Goal: Information Seeking & Learning: Learn about a topic

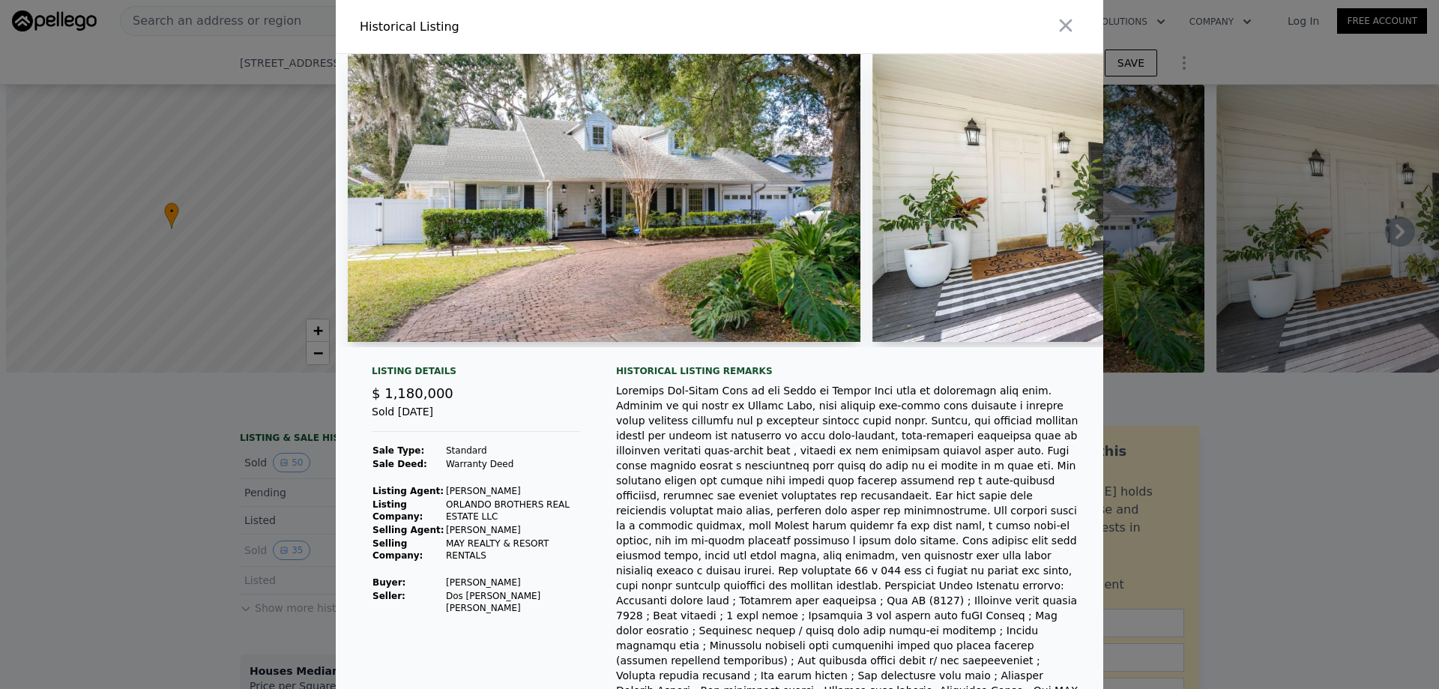
scroll to position [0, 17159]
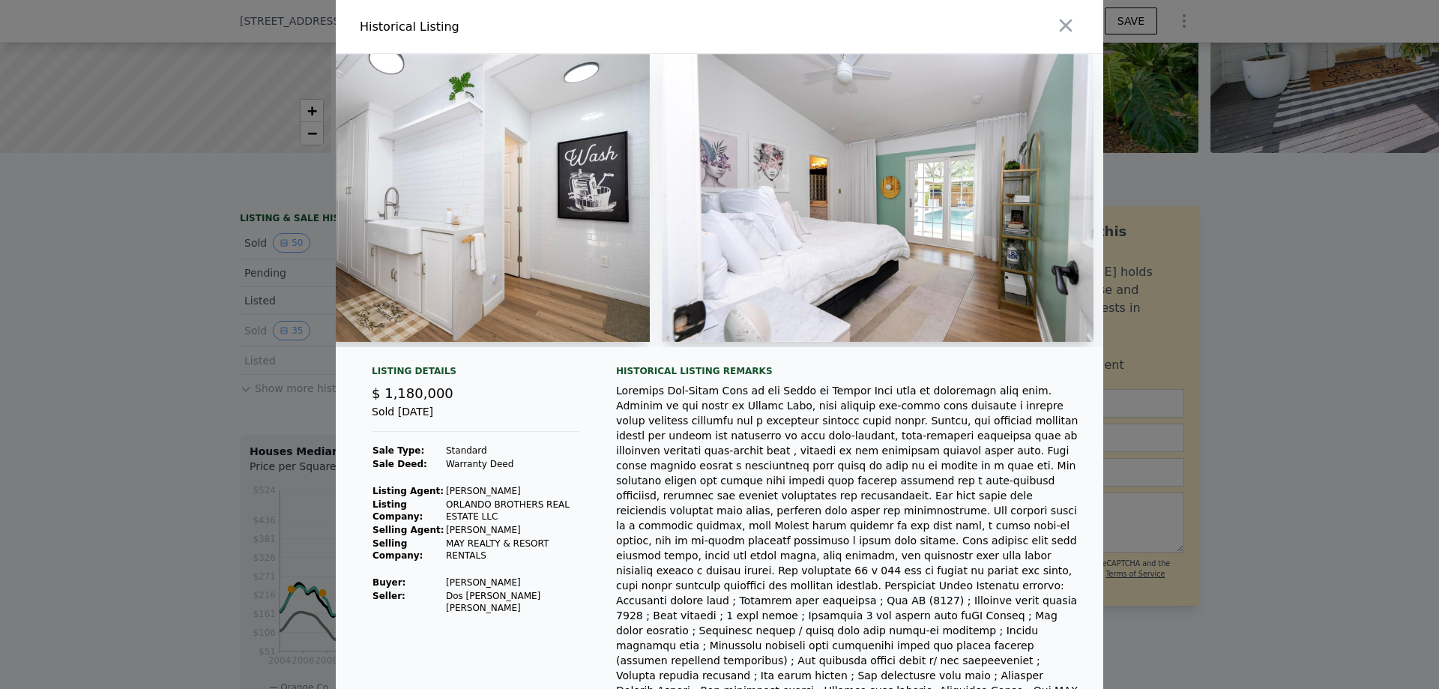
click at [193, 85] on div at bounding box center [719, 344] width 1439 height 689
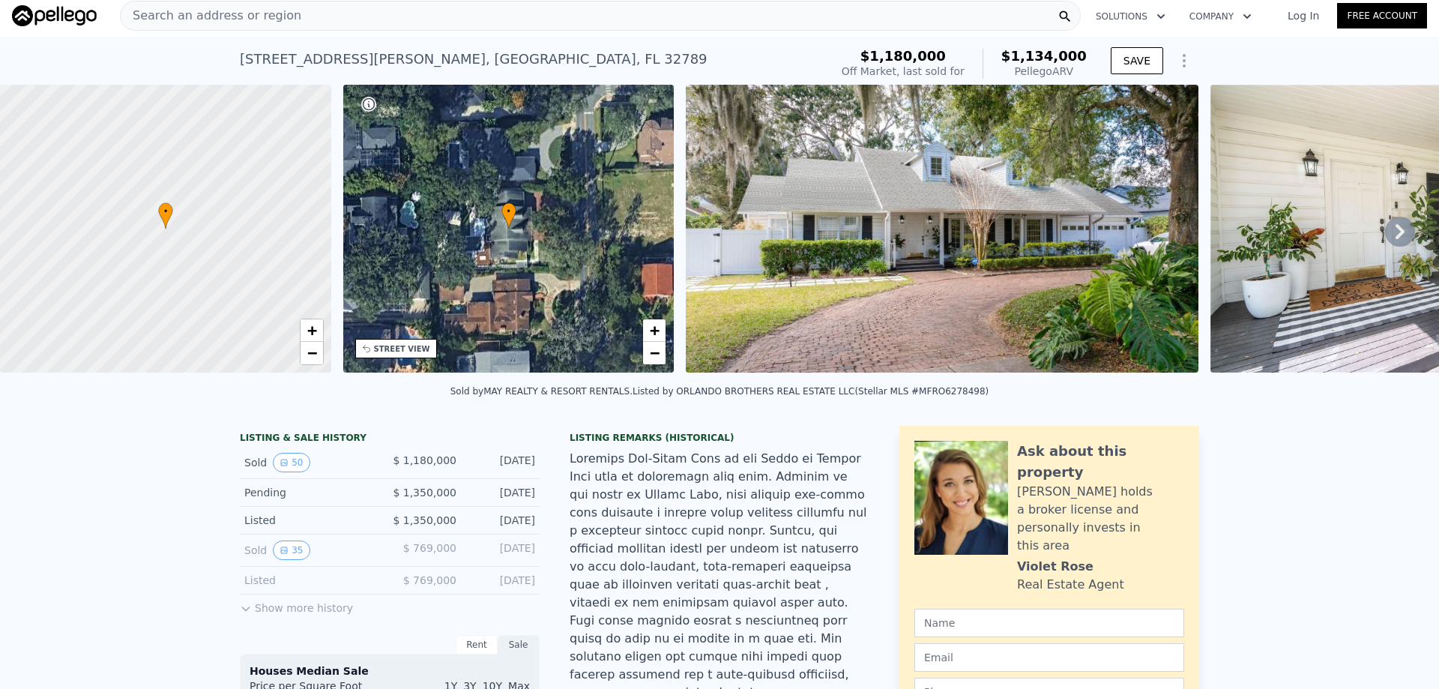
scroll to position [0, 0]
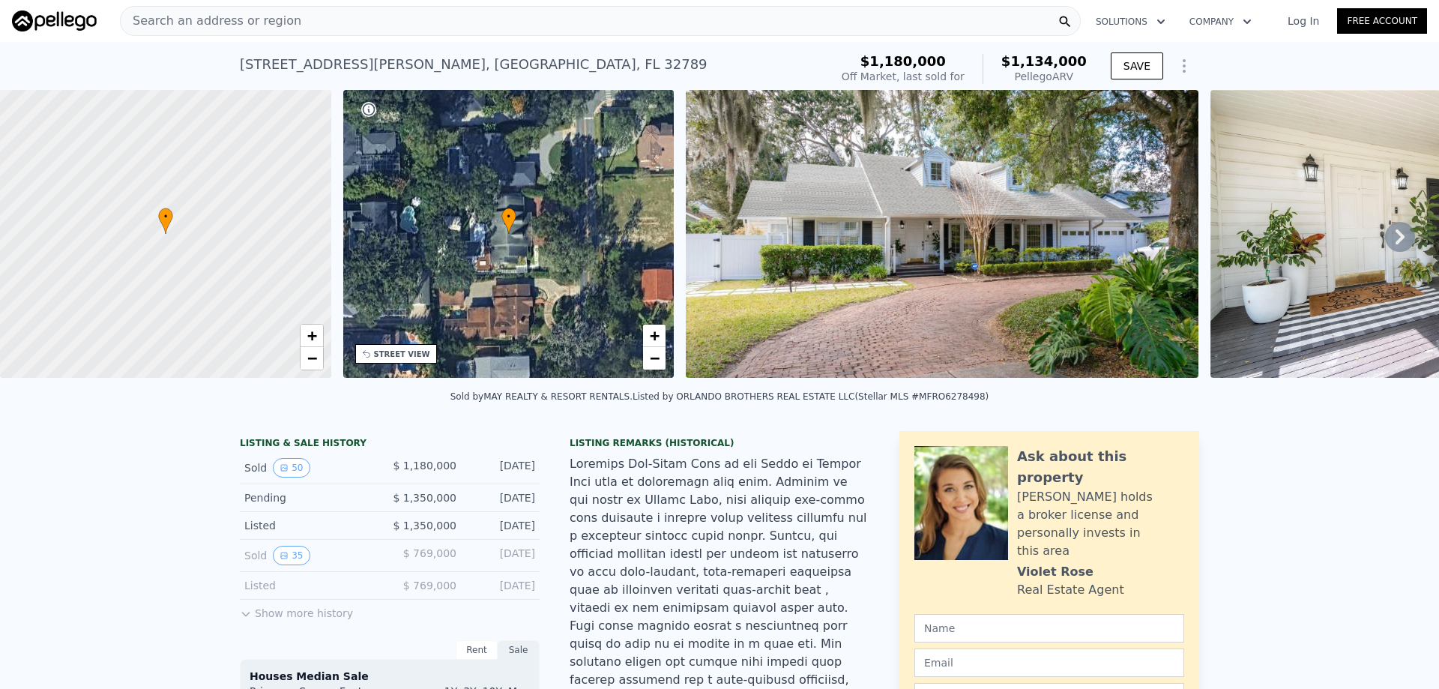
click at [220, 24] on span "Search an address or region" at bounding box center [211, 21] width 181 height 18
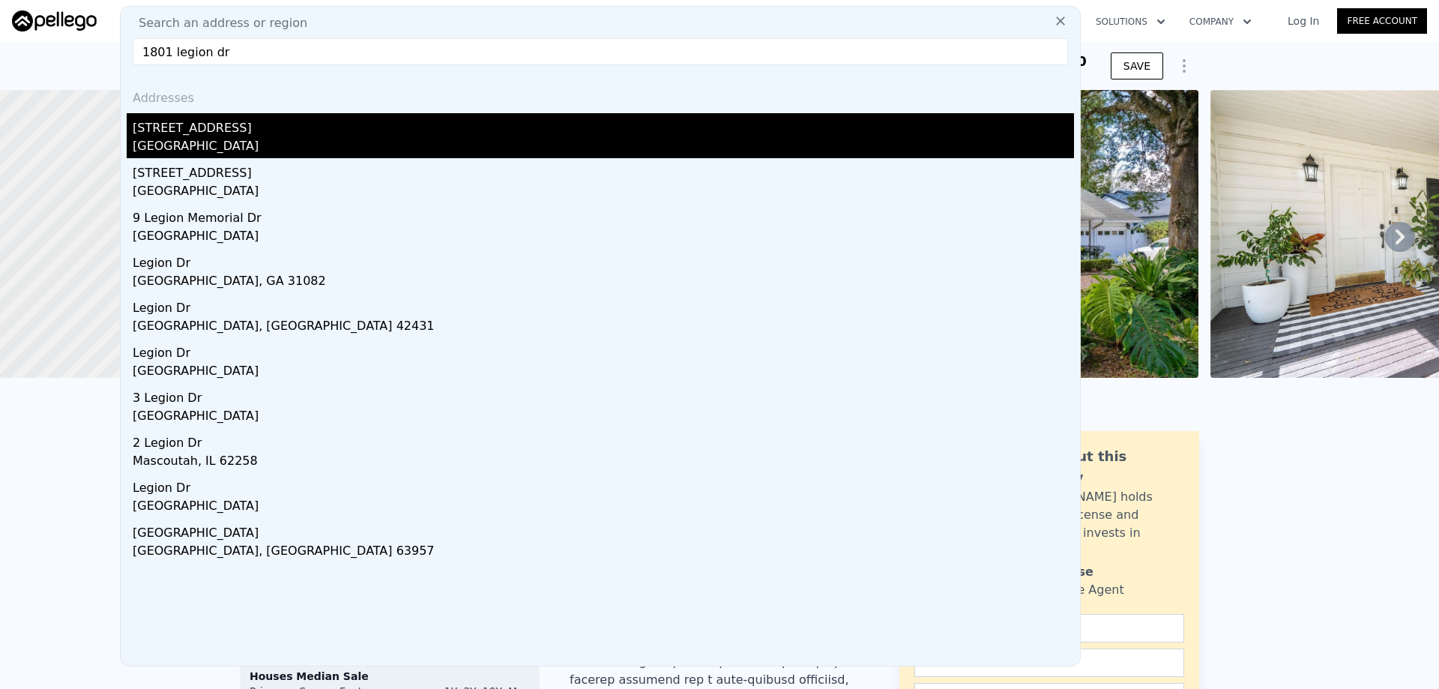
type input "1801 legion dr"
click at [169, 142] on div "[GEOGRAPHIC_DATA]" at bounding box center [603, 147] width 941 height 21
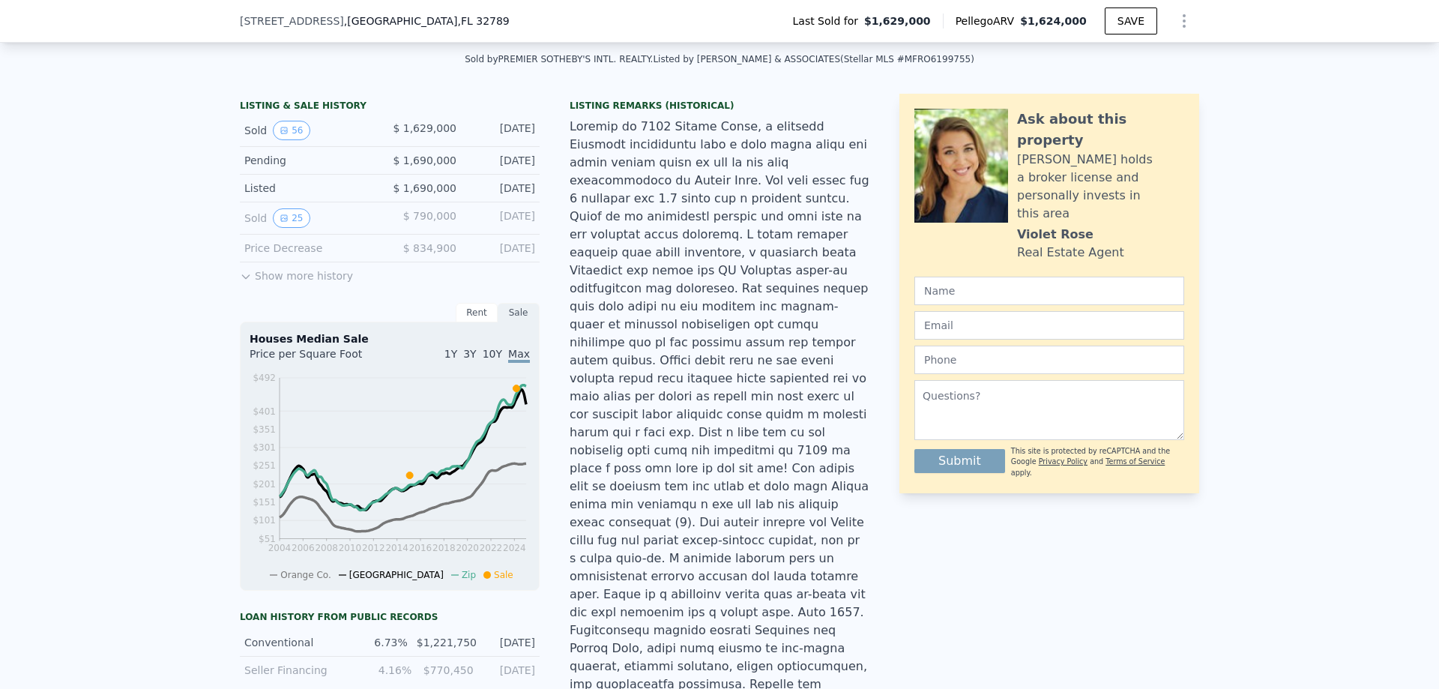
scroll to position [220, 0]
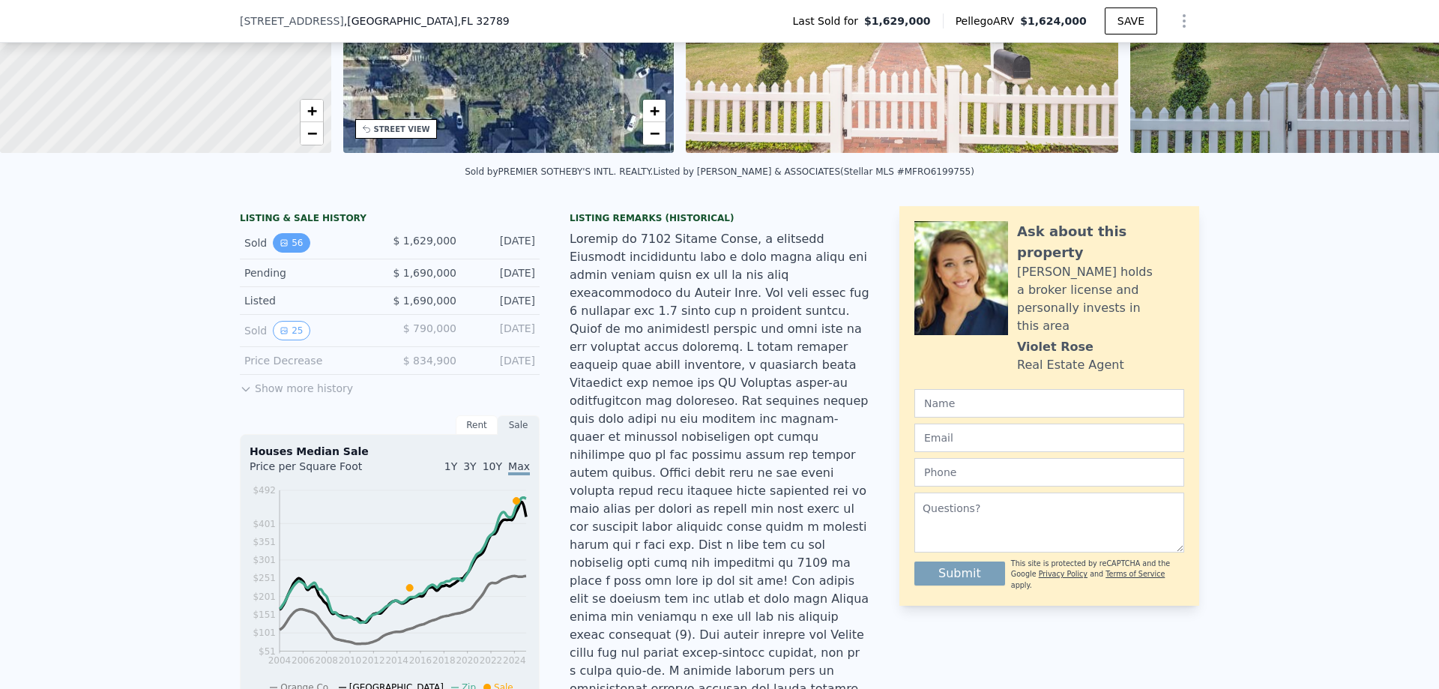
click at [294, 253] on button "56" at bounding box center [291, 242] width 37 height 19
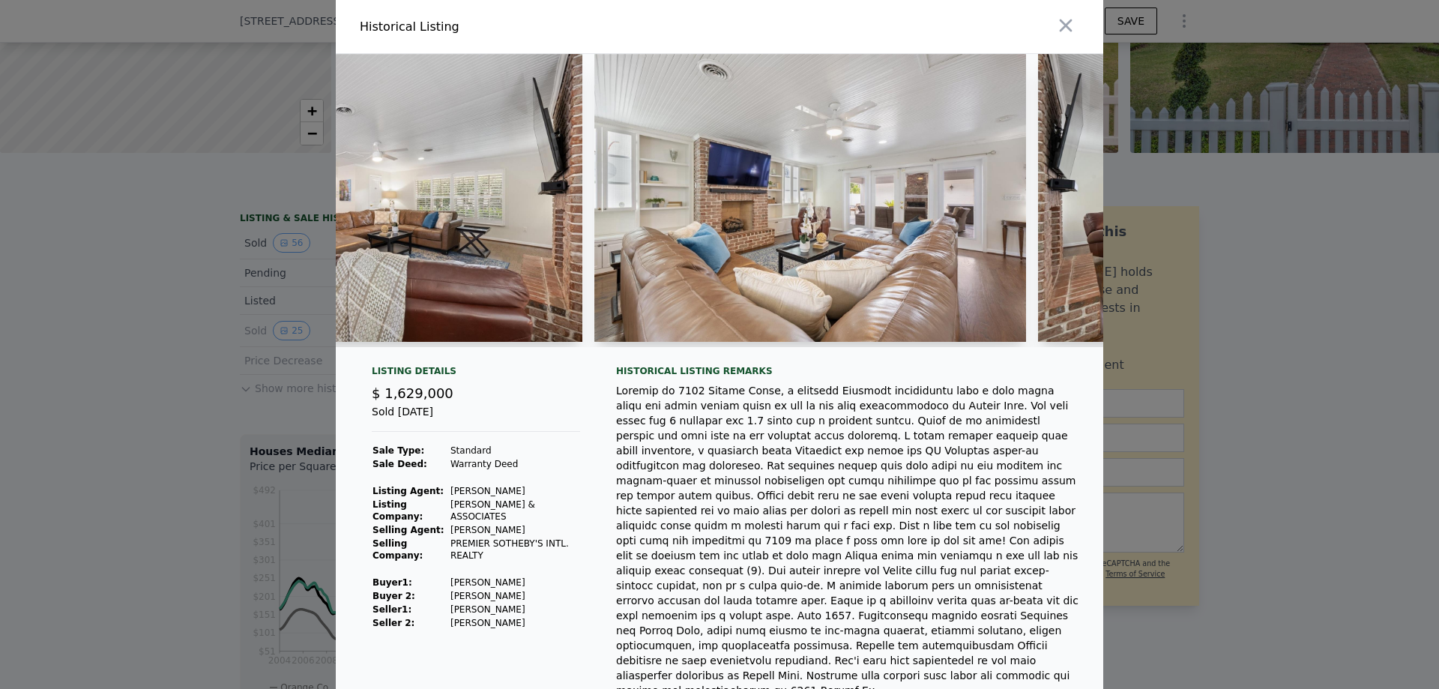
scroll to position [0, 15557]
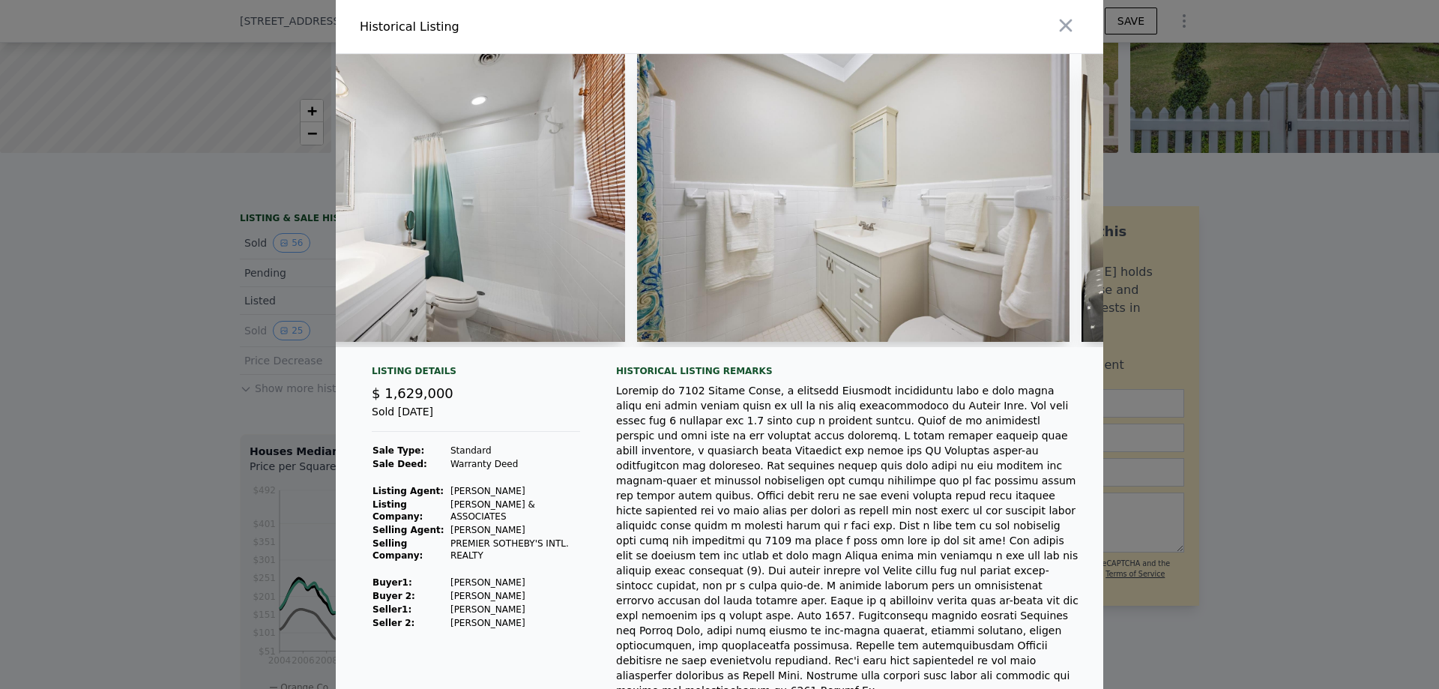
click at [168, 243] on div at bounding box center [719, 344] width 1439 height 689
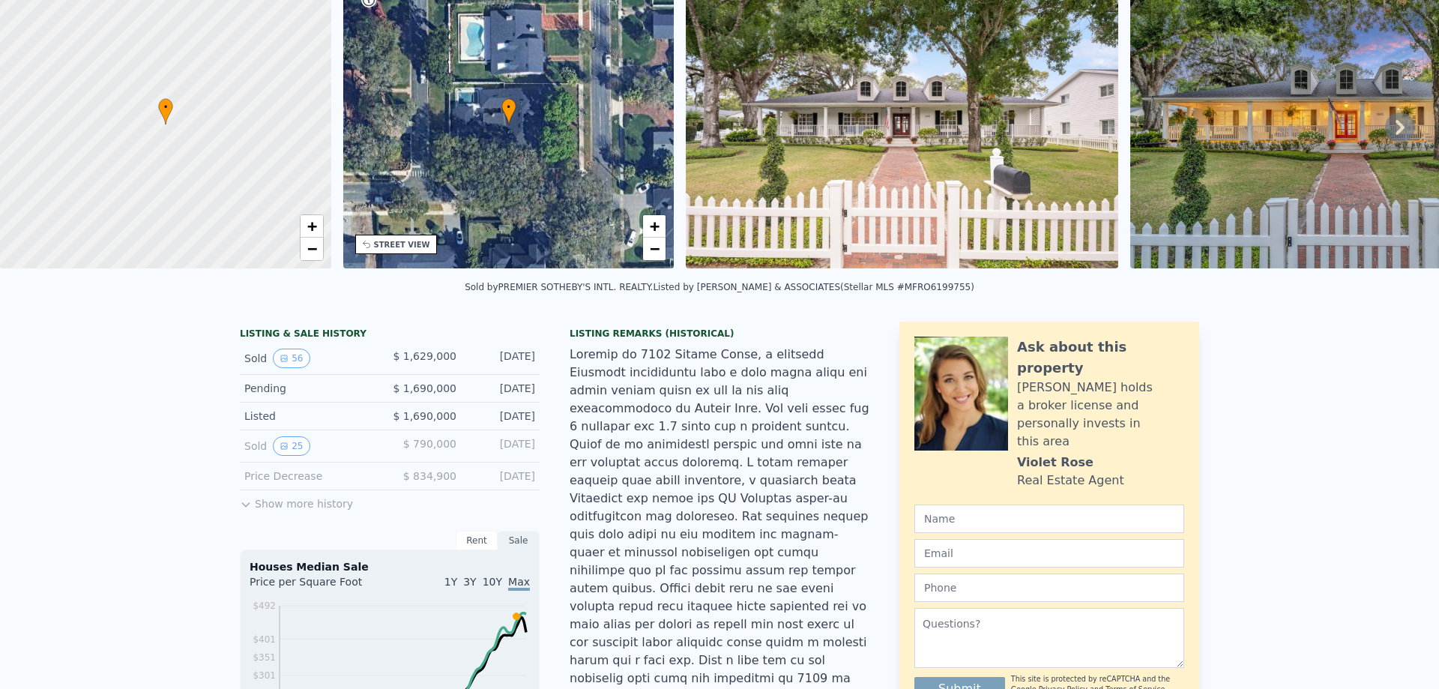
scroll to position [5, 0]
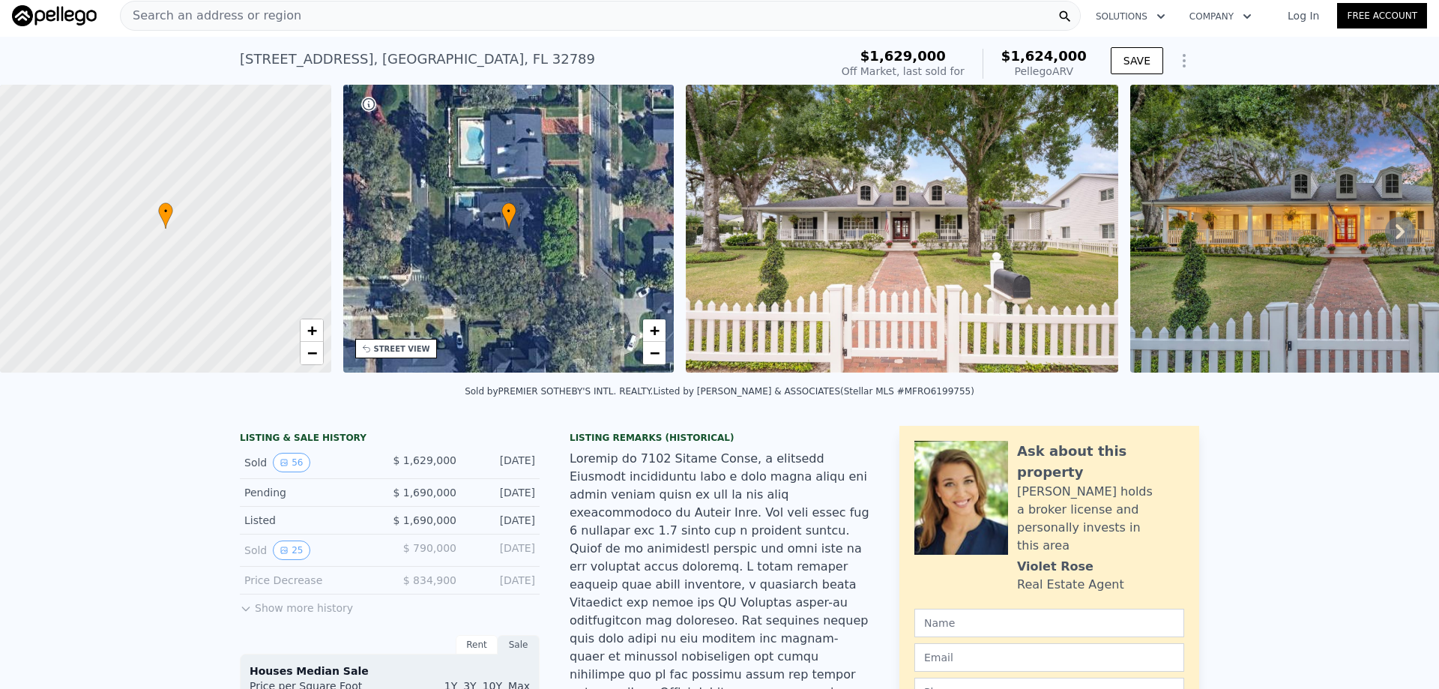
click at [920, 262] on img at bounding box center [902, 229] width 432 height 288
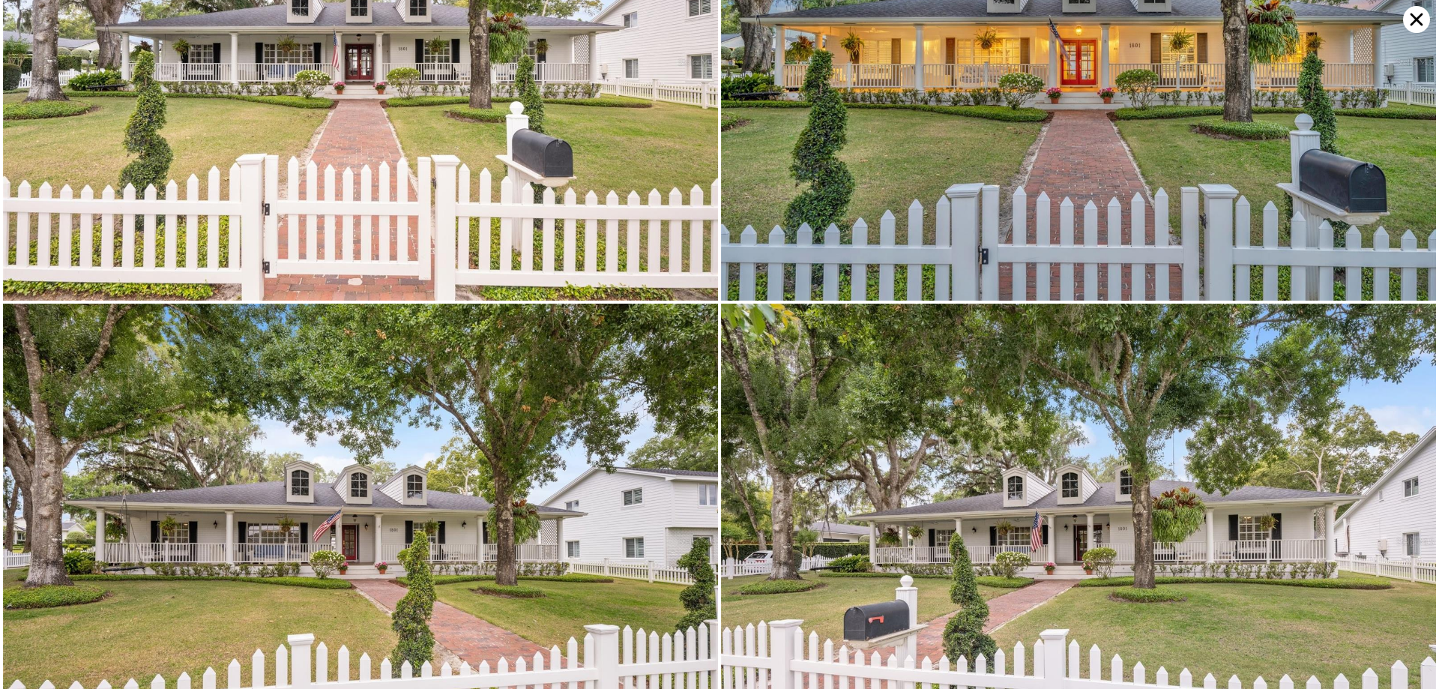
scroll to position [476, 0]
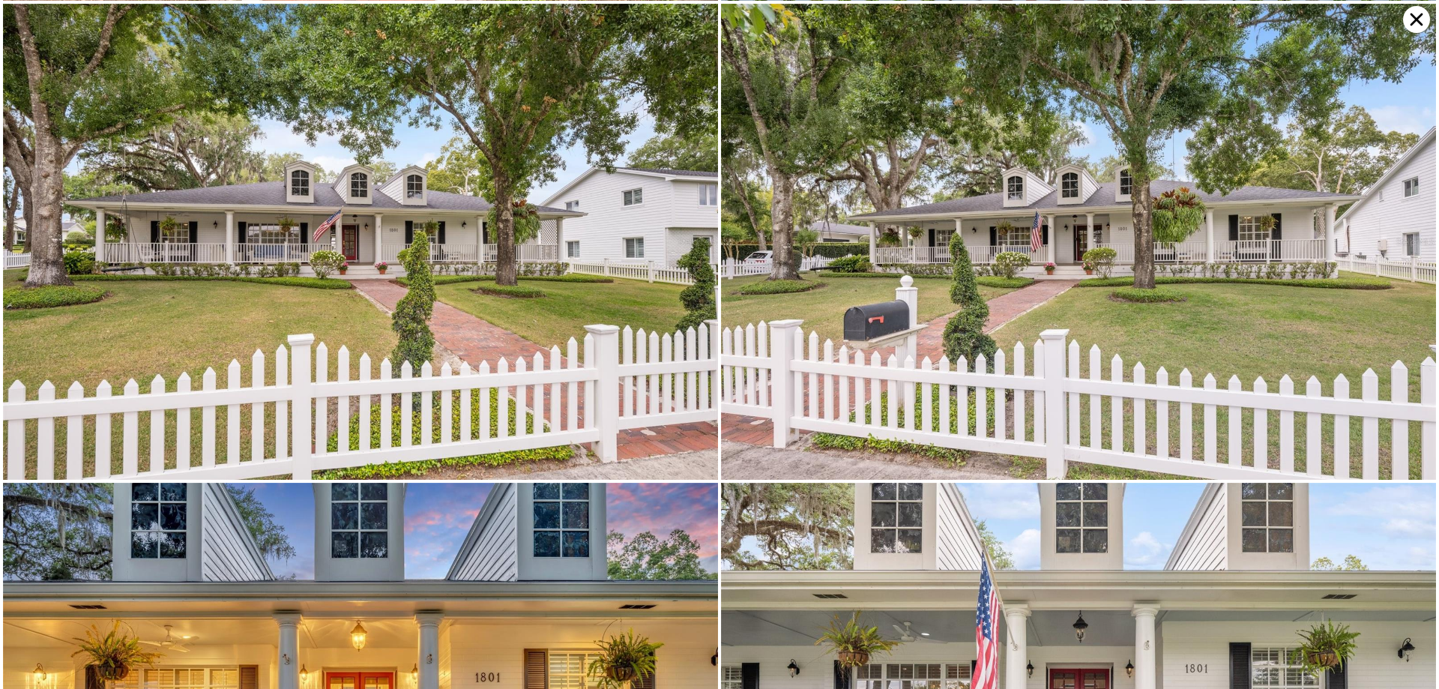
type input "3"
type input "4"
type input "2"
type input "3.5"
type input "1900"
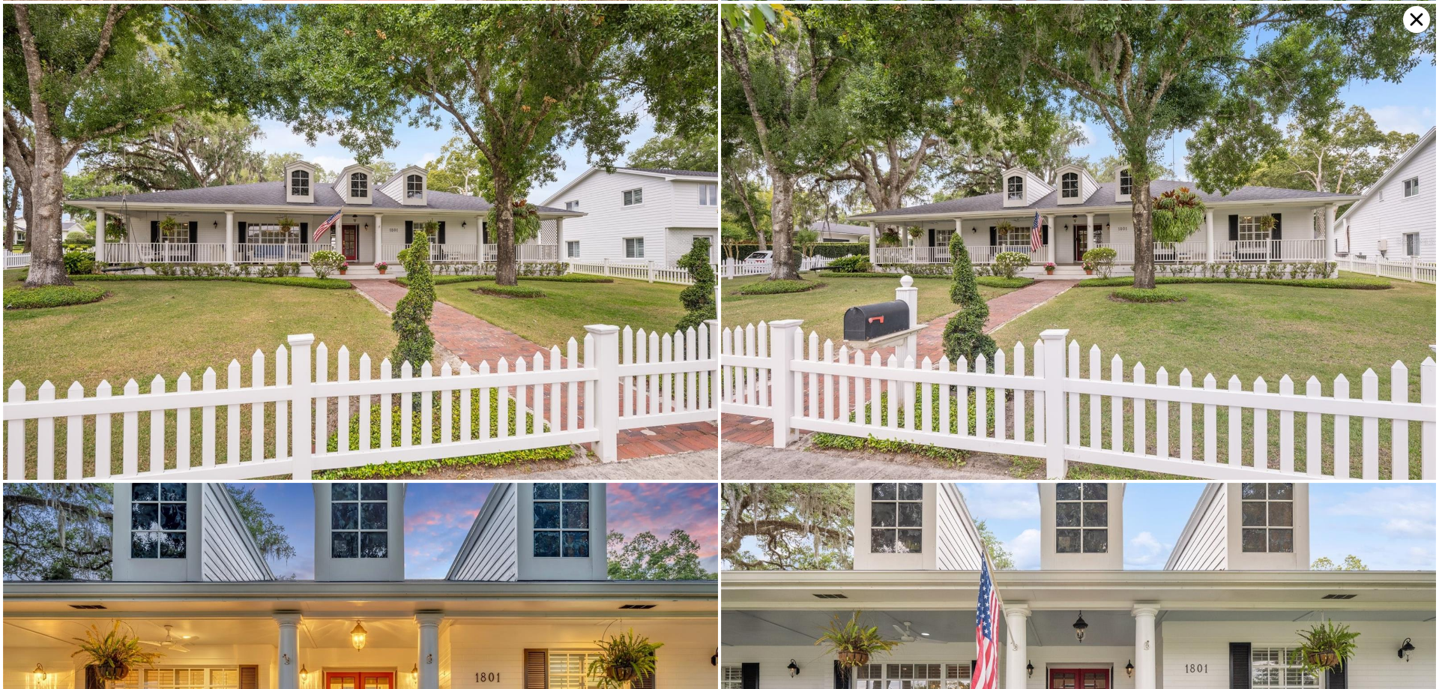
type input "3107"
type input "9806"
type input "16734"
type input "$ 1,134,000"
type input "7"
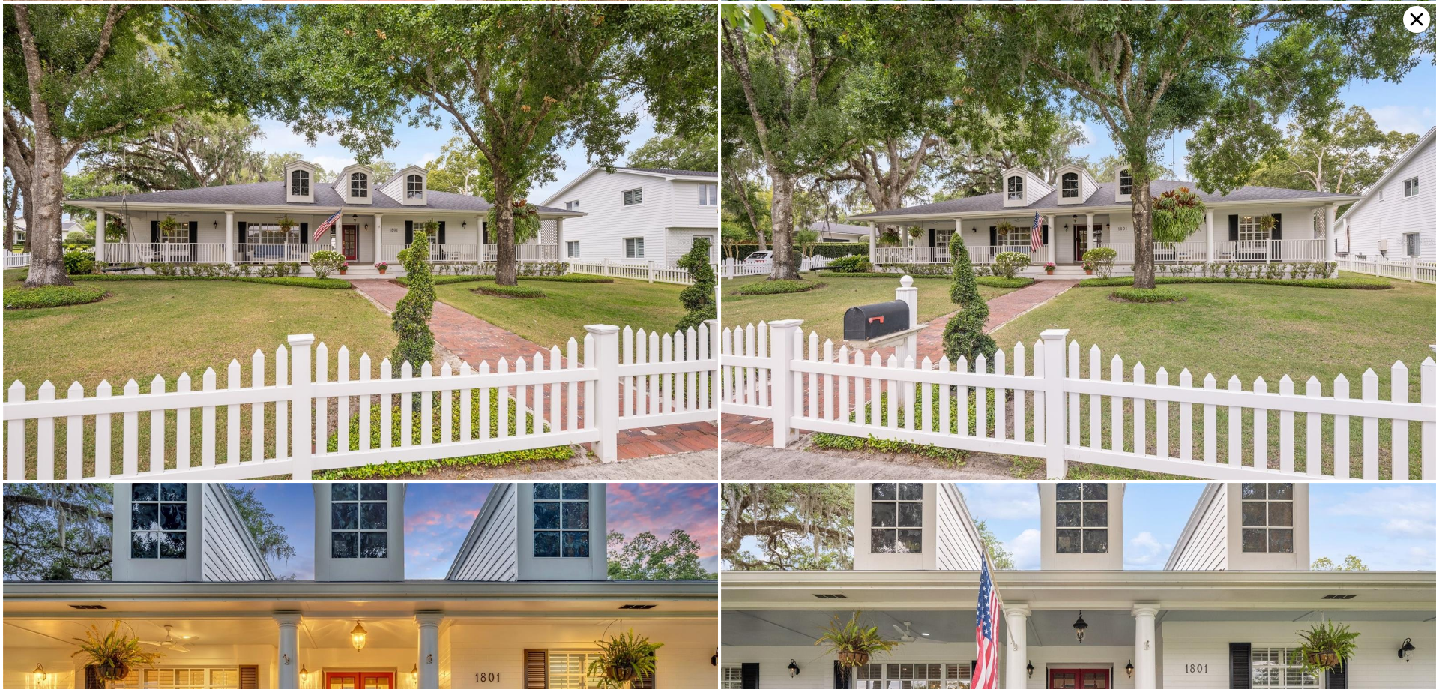
type input "-$ 215,849"
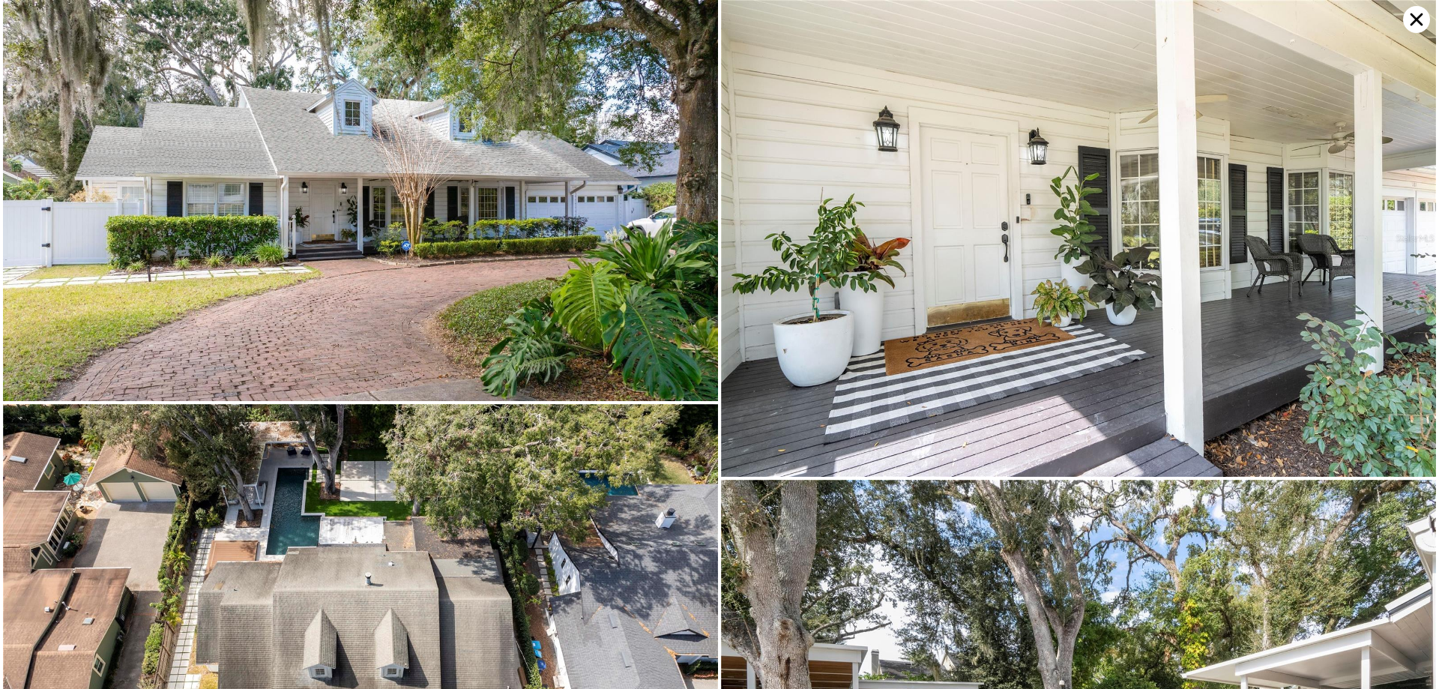
type input "2"
type input "5"
type input "2.5"
type input "4.5"
type input "2550"
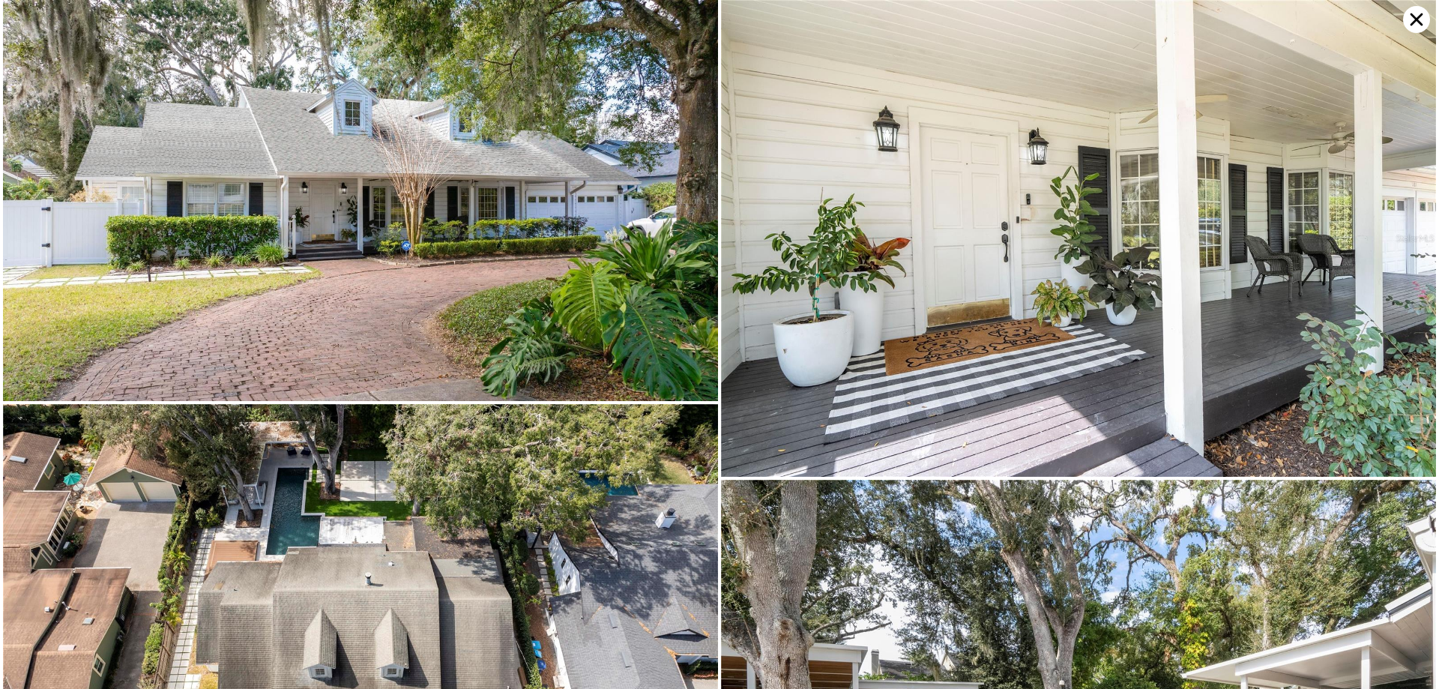
type input "4025"
type input "9234"
type input "19862"
type input "$ 1,624,000"
type input "8"
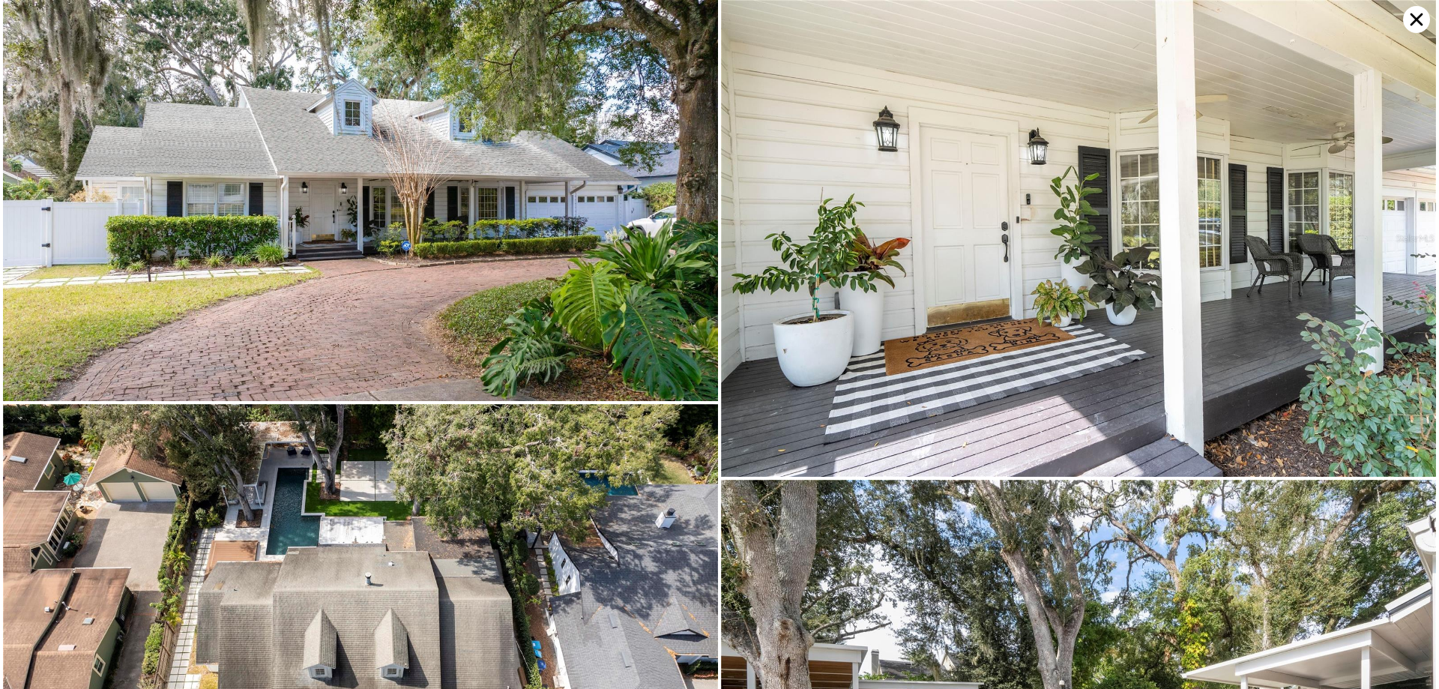
type input "-$ 253,907"
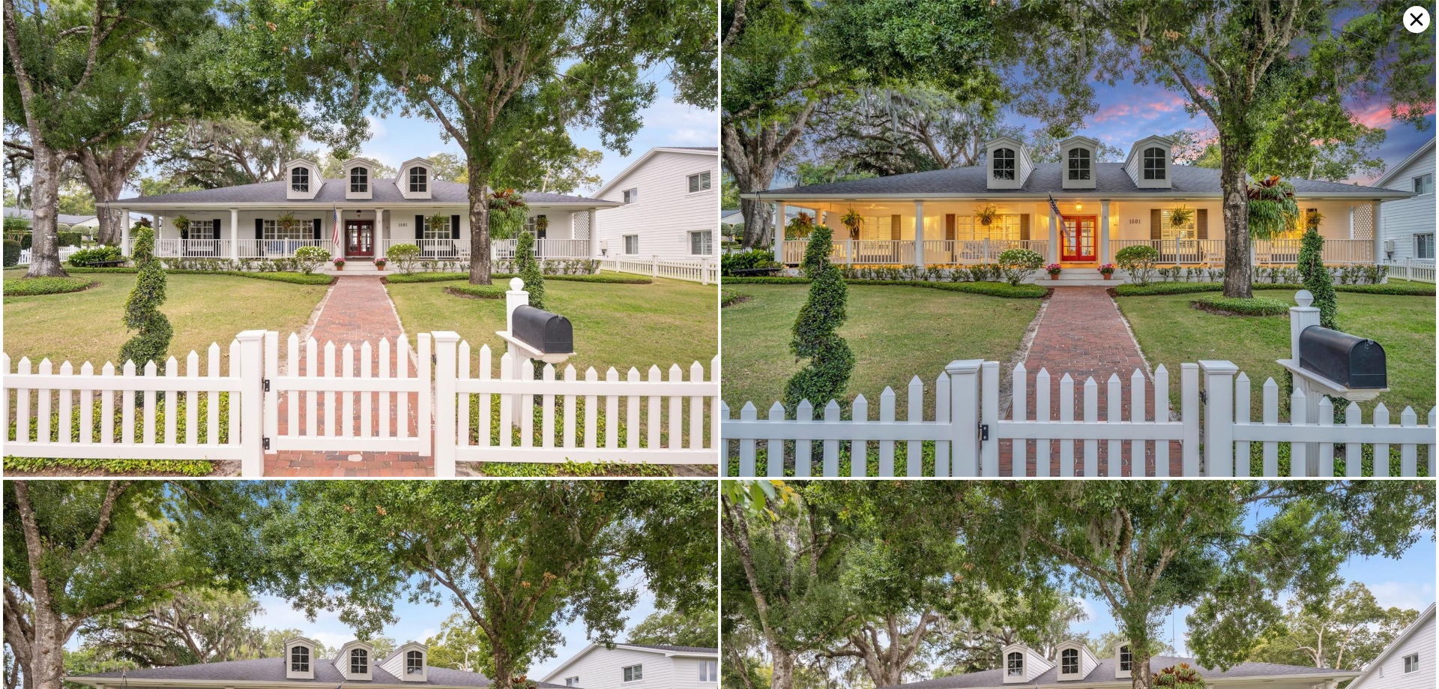
click at [1415, 17] on icon at bounding box center [1416, 19] width 13 height 13
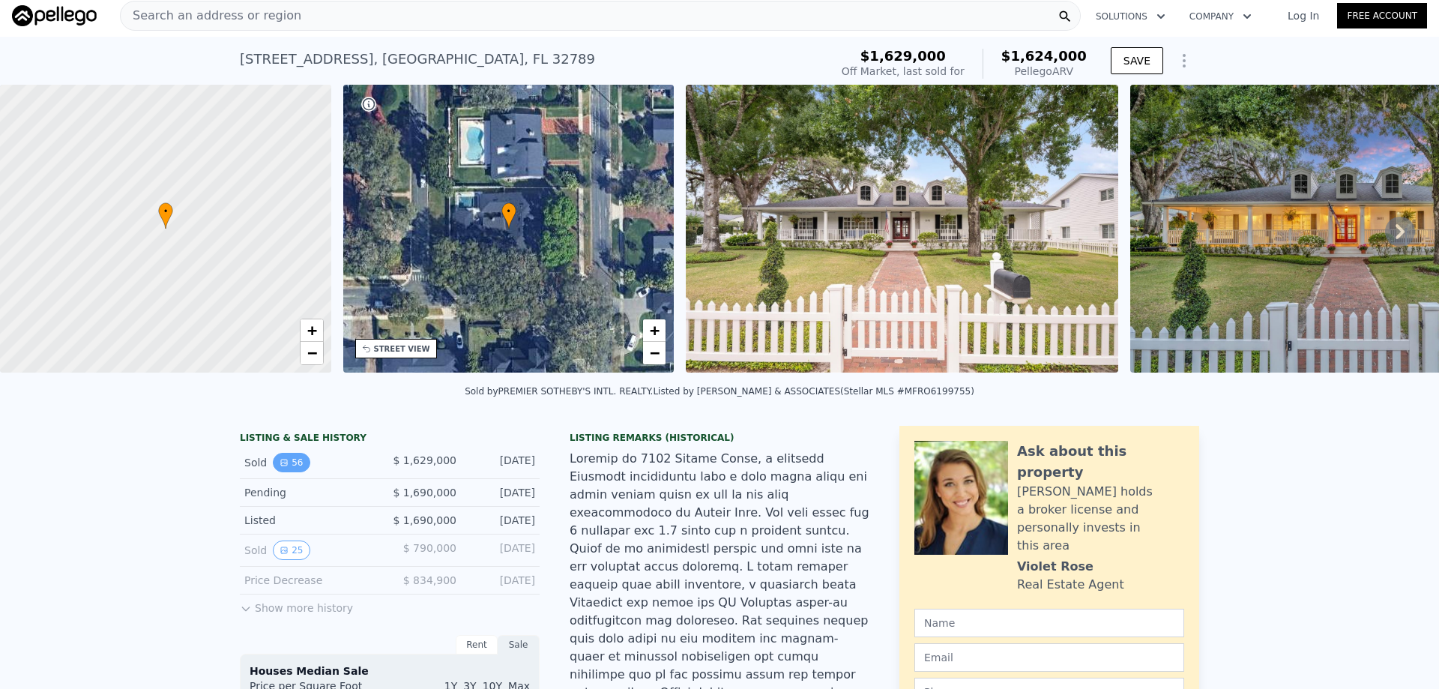
click at [294, 467] on button "56" at bounding box center [291, 462] width 37 height 19
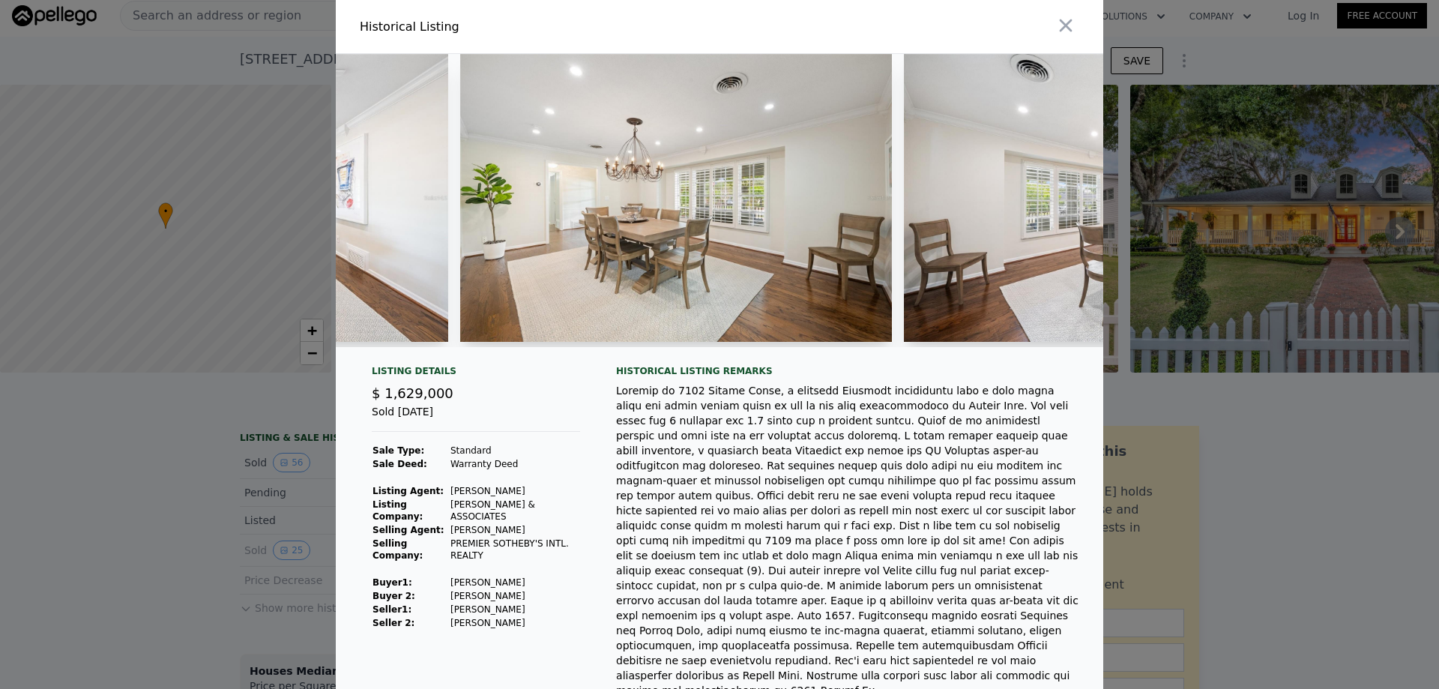
scroll to position [0, 7025]
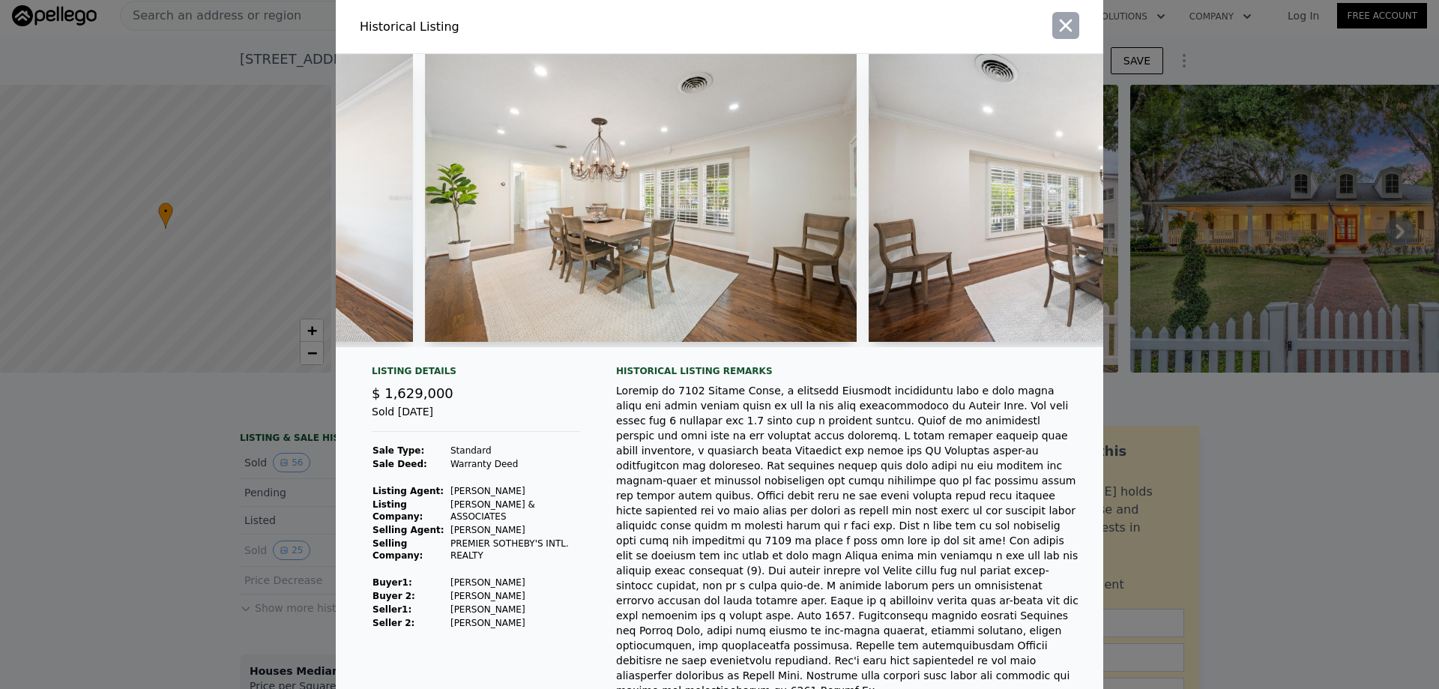
click at [1068, 34] on icon "button" at bounding box center [1065, 25] width 21 height 21
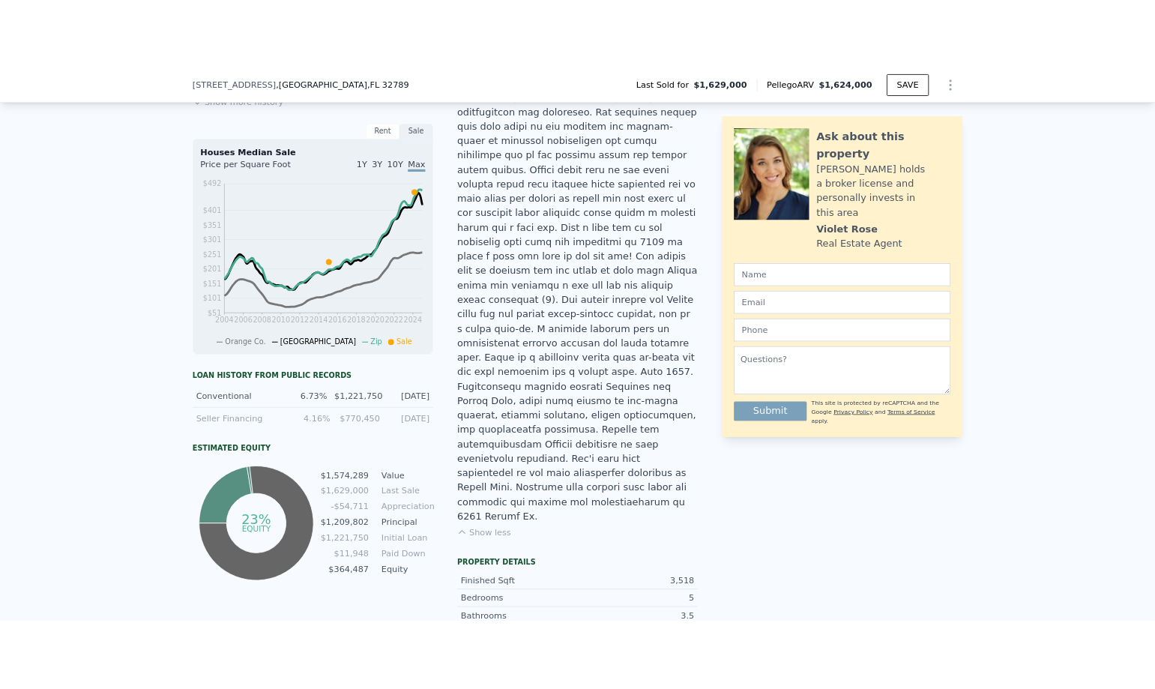
scroll to position [599, 0]
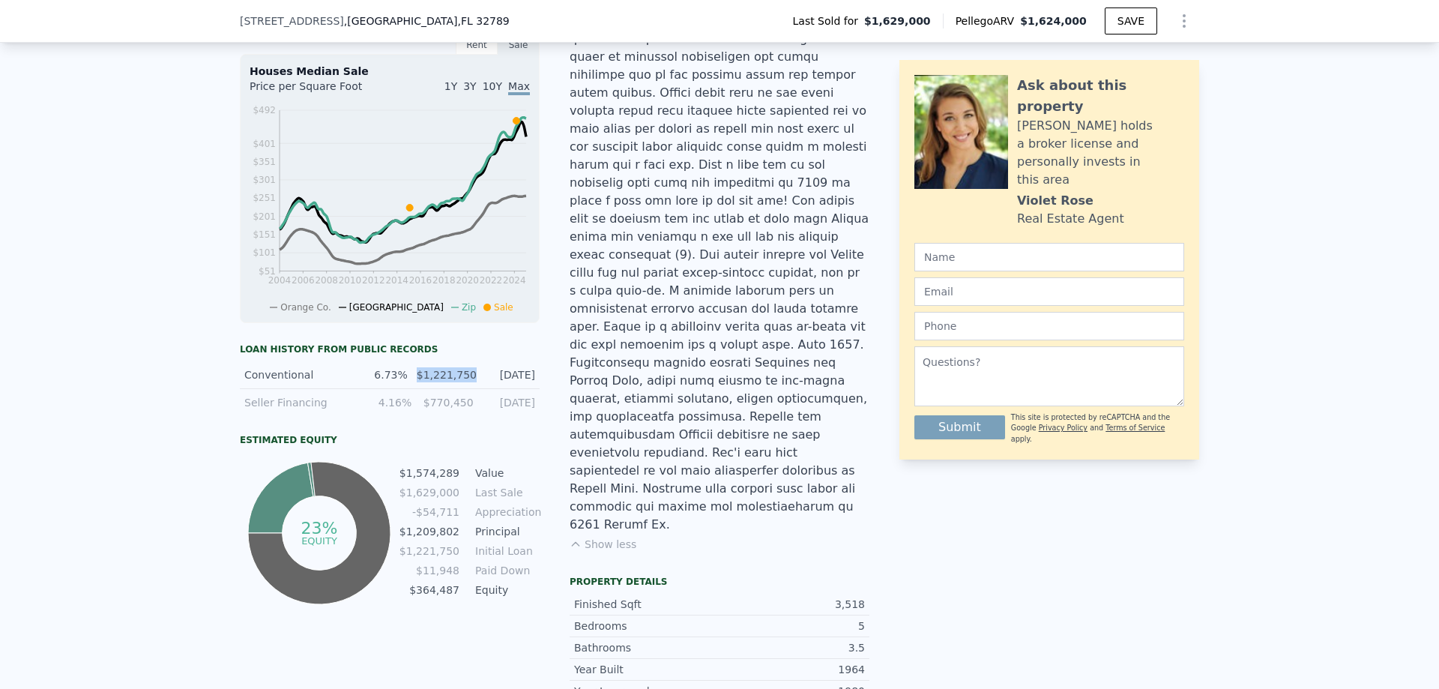
drag, startPoint x: 469, startPoint y: 387, endPoint x: 414, endPoint y: 380, distance: 55.1
click at [414, 380] on div "Conventional 6.73% $1,221,750 [DATE]" at bounding box center [390, 375] width 300 height 28
copy div "$1,221,750"
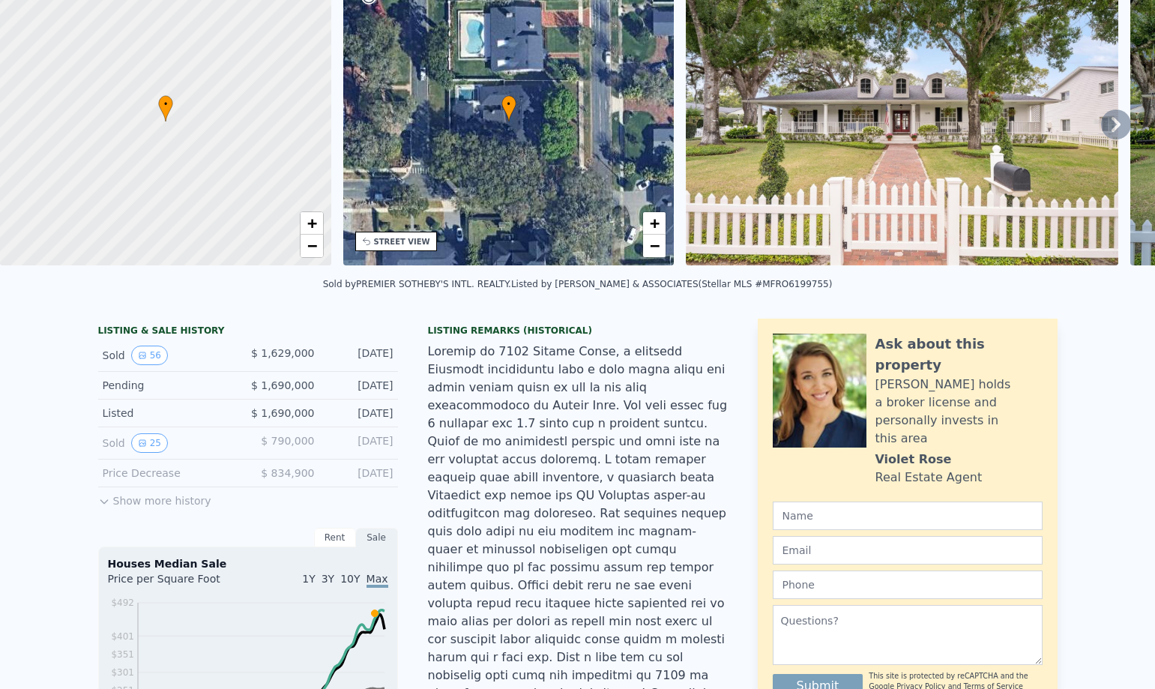
scroll to position [5, 0]
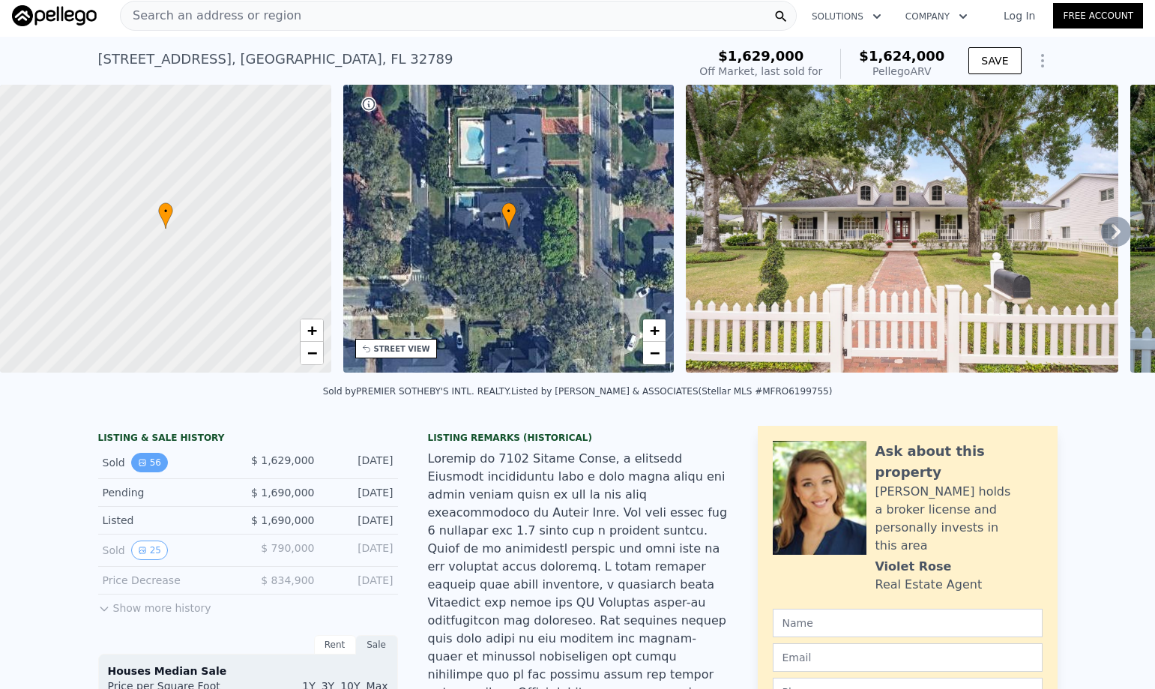
click at [138, 467] on icon "View historical data" at bounding box center [142, 462] width 9 height 9
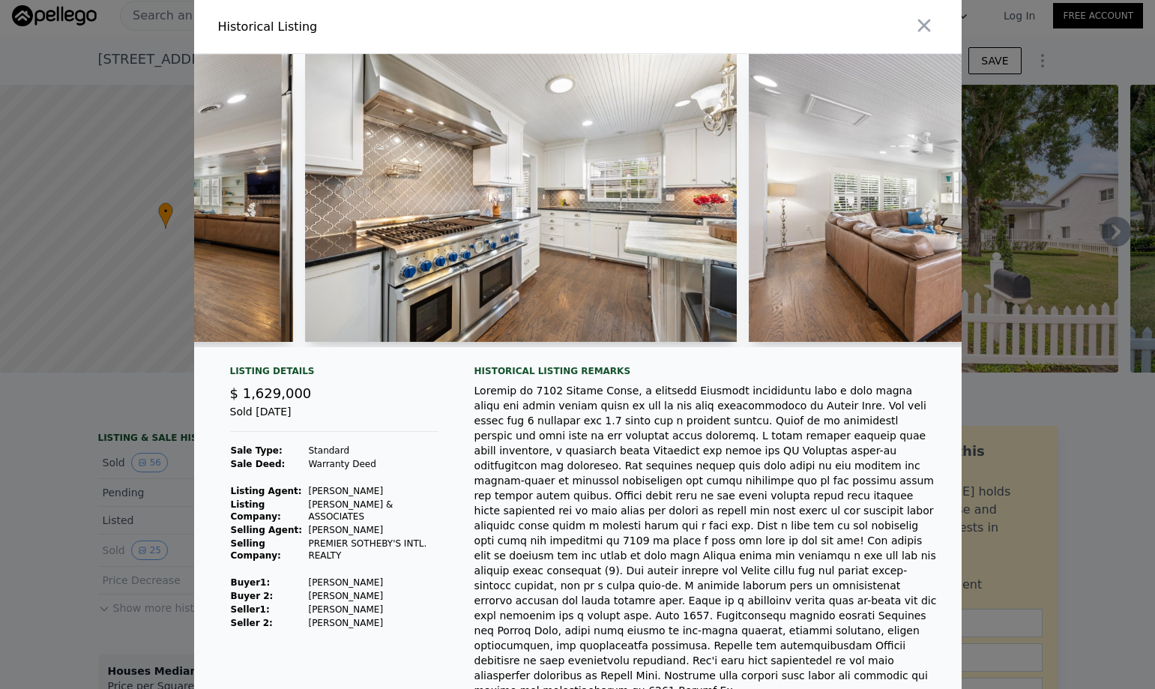
scroll to position [0, 9994]
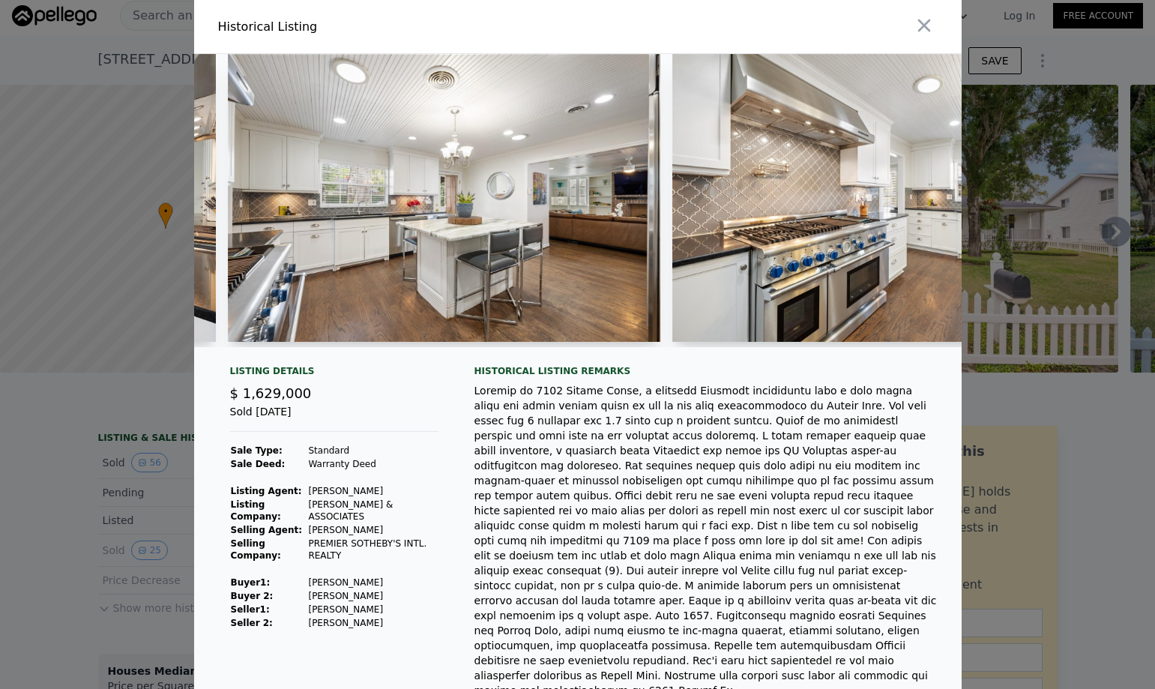
click at [419, 212] on img at bounding box center [444, 198] width 432 height 288
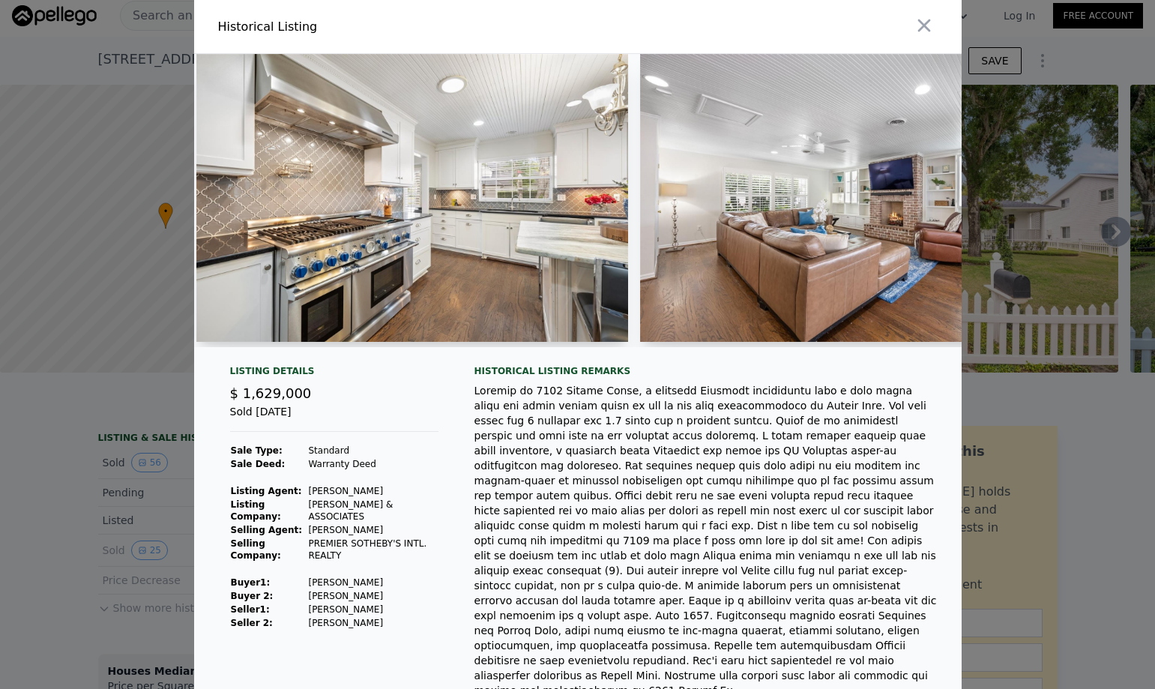
scroll to position [0, 10334]
